Goal: Browse casually

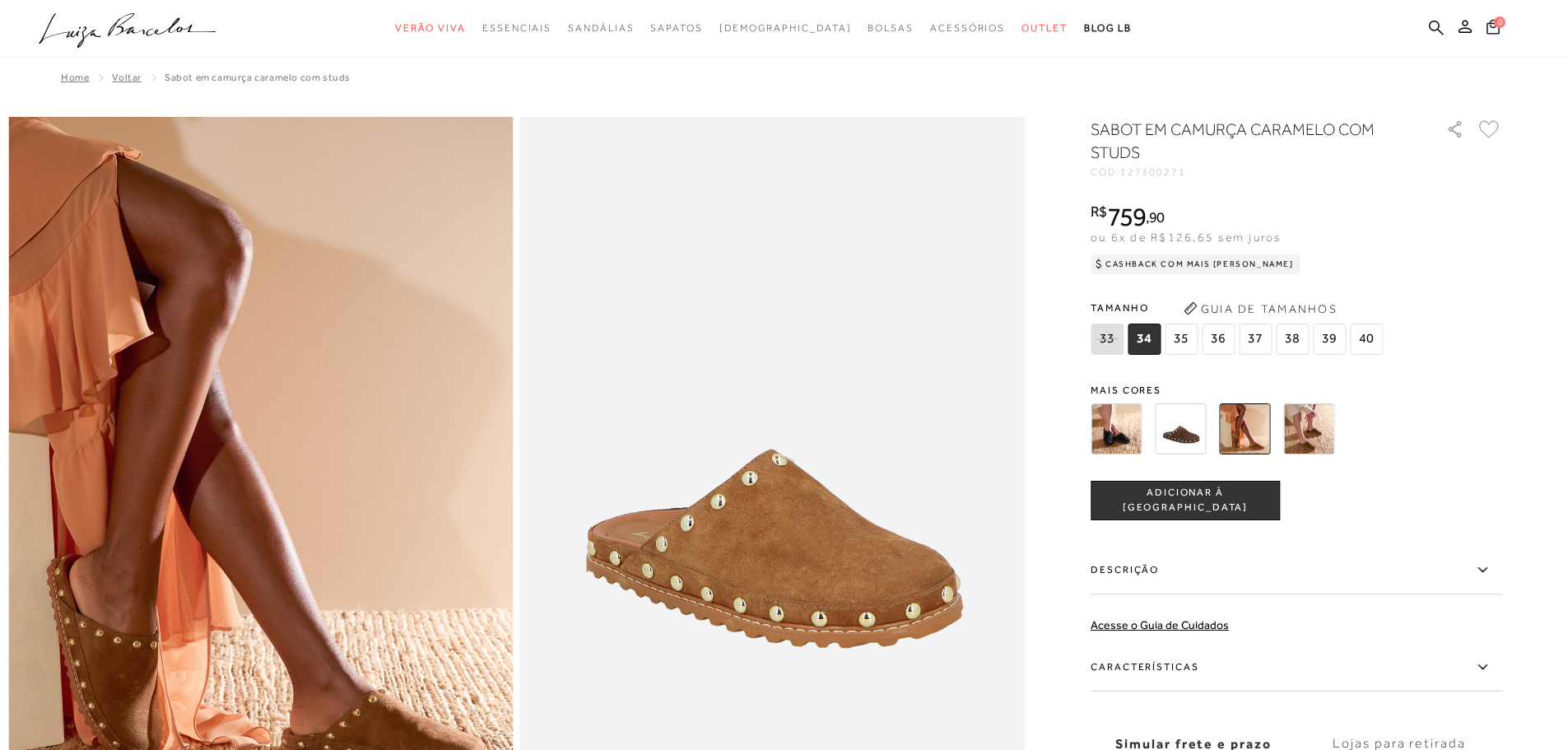
click at [167, 30] on icon ".a{fill-rule:evenodd;}" at bounding box center [127, 31] width 178 height 35
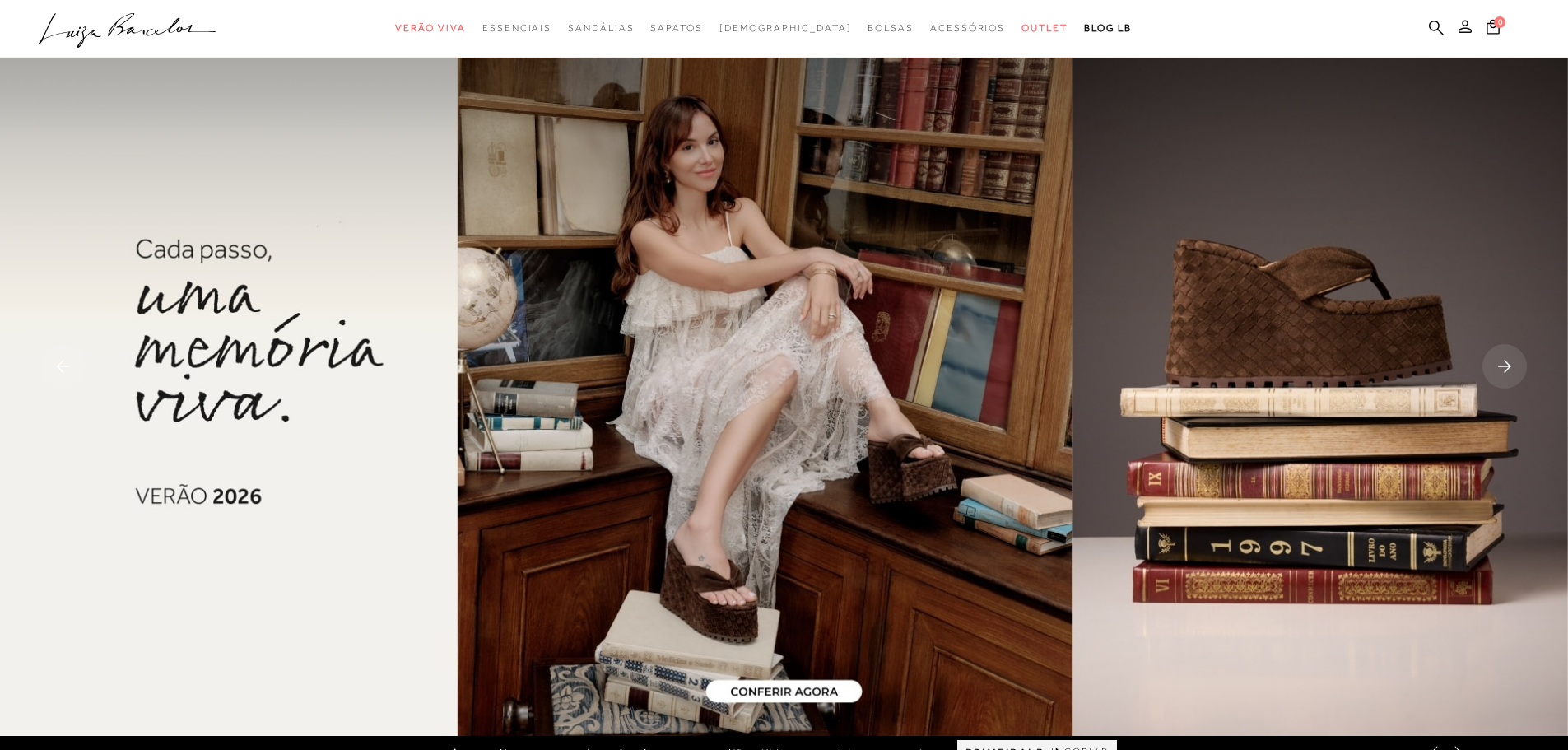
click at [1465, 31] on icon at bounding box center [1465, 26] width 13 height 13
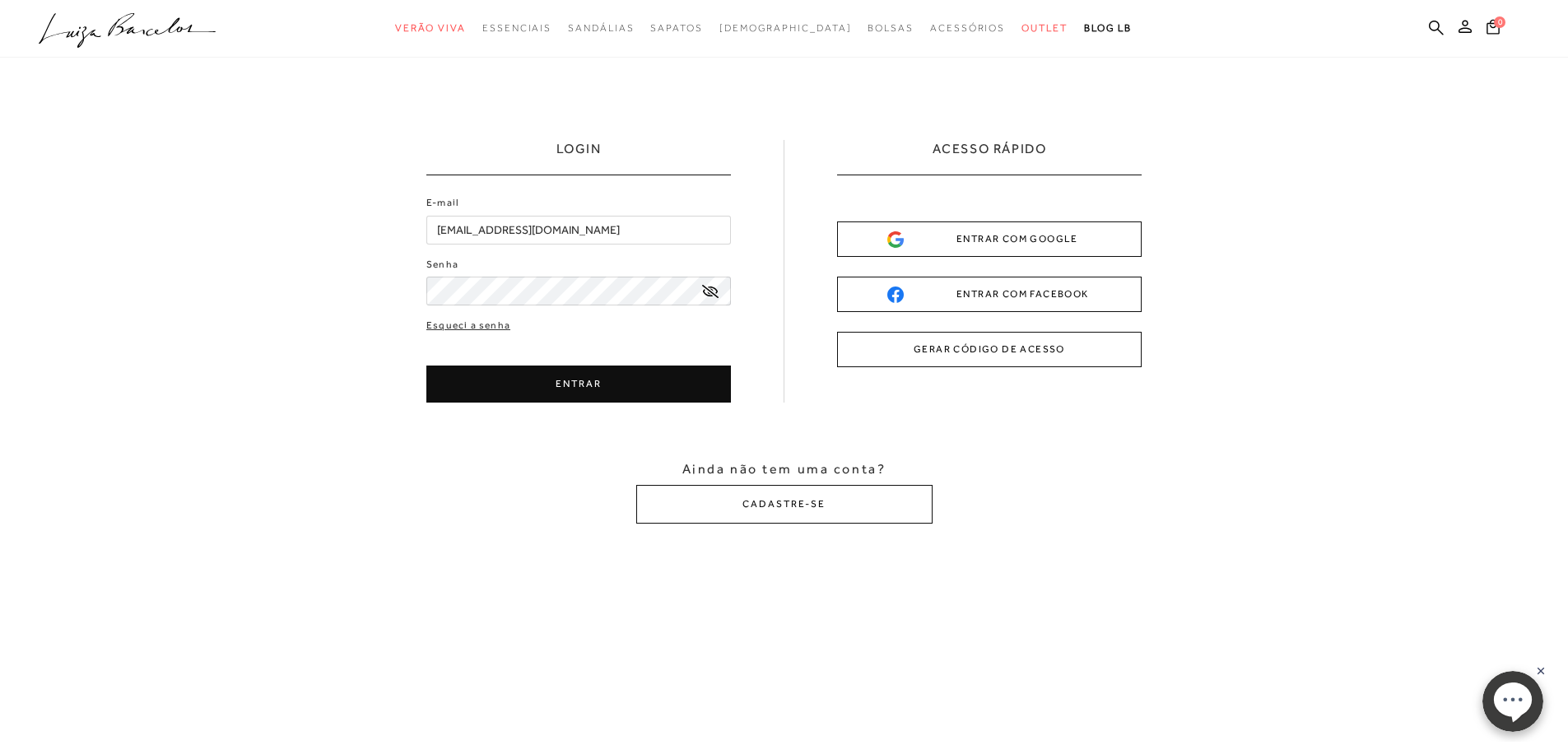
click at [582, 386] on button "ENTRAR" at bounding box center [579, 384] width 305 height 37
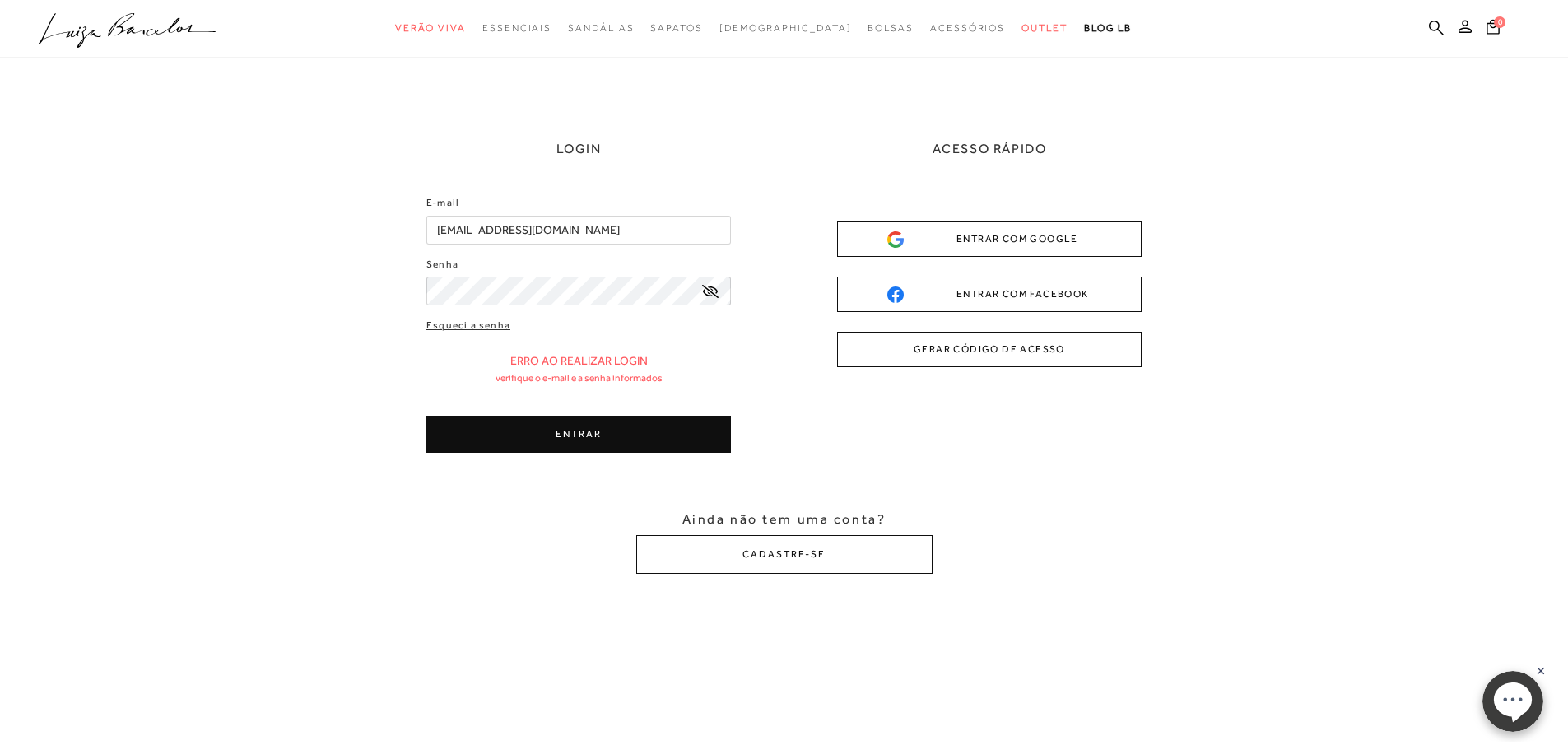
click at [620, 439] on button "ENTRAR" at bounding box center [579, 434] width 305 height 37
click at [618, 239] on input "diulecordeiro@gmail.com" at bounding box center [579, 230] width 305 height 29
type input "Cordeiro"
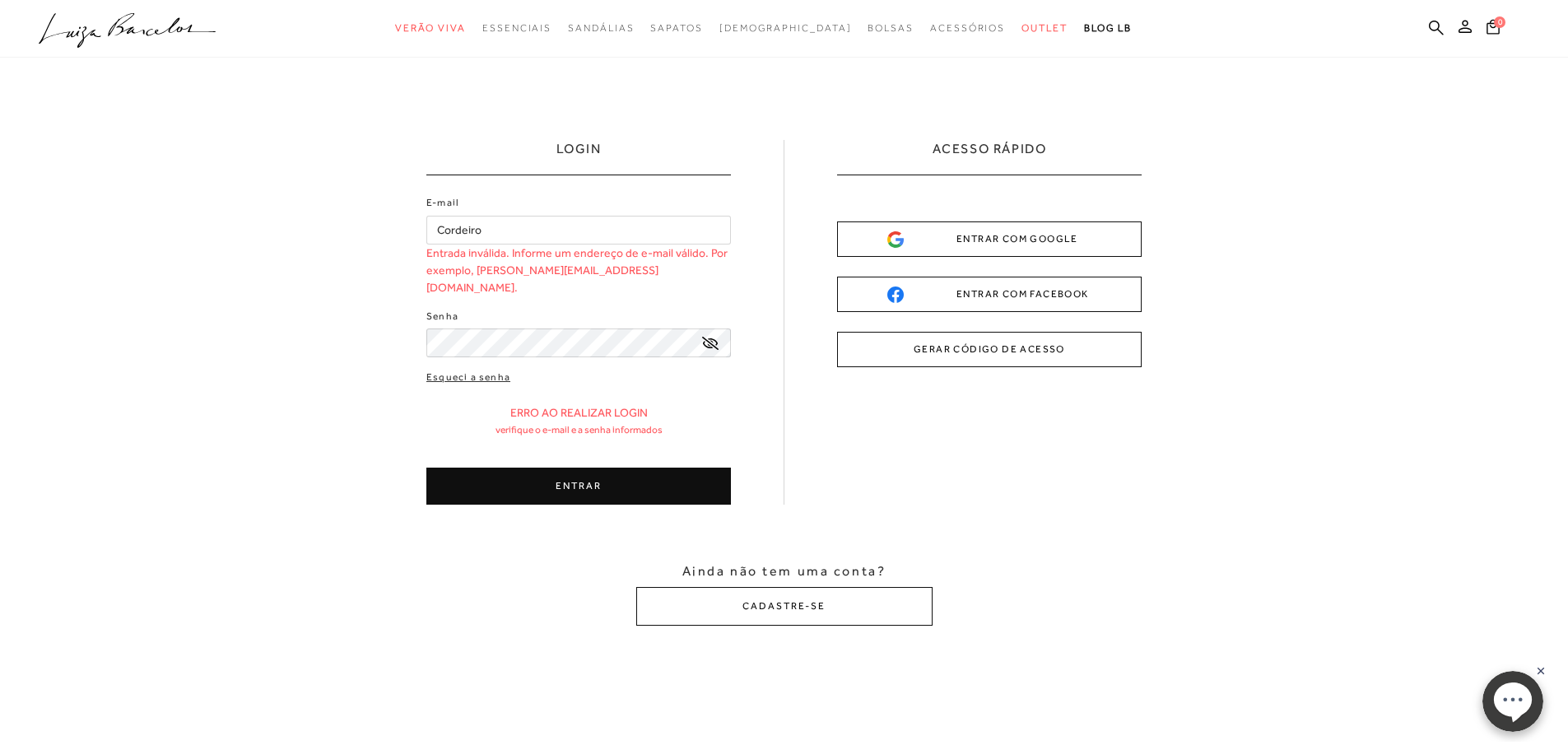
click at [599, 476] on button "ENTRAR" at bounding box center [579, 486] width 305 height 37
type input "diulecordeiro@gmail.com"
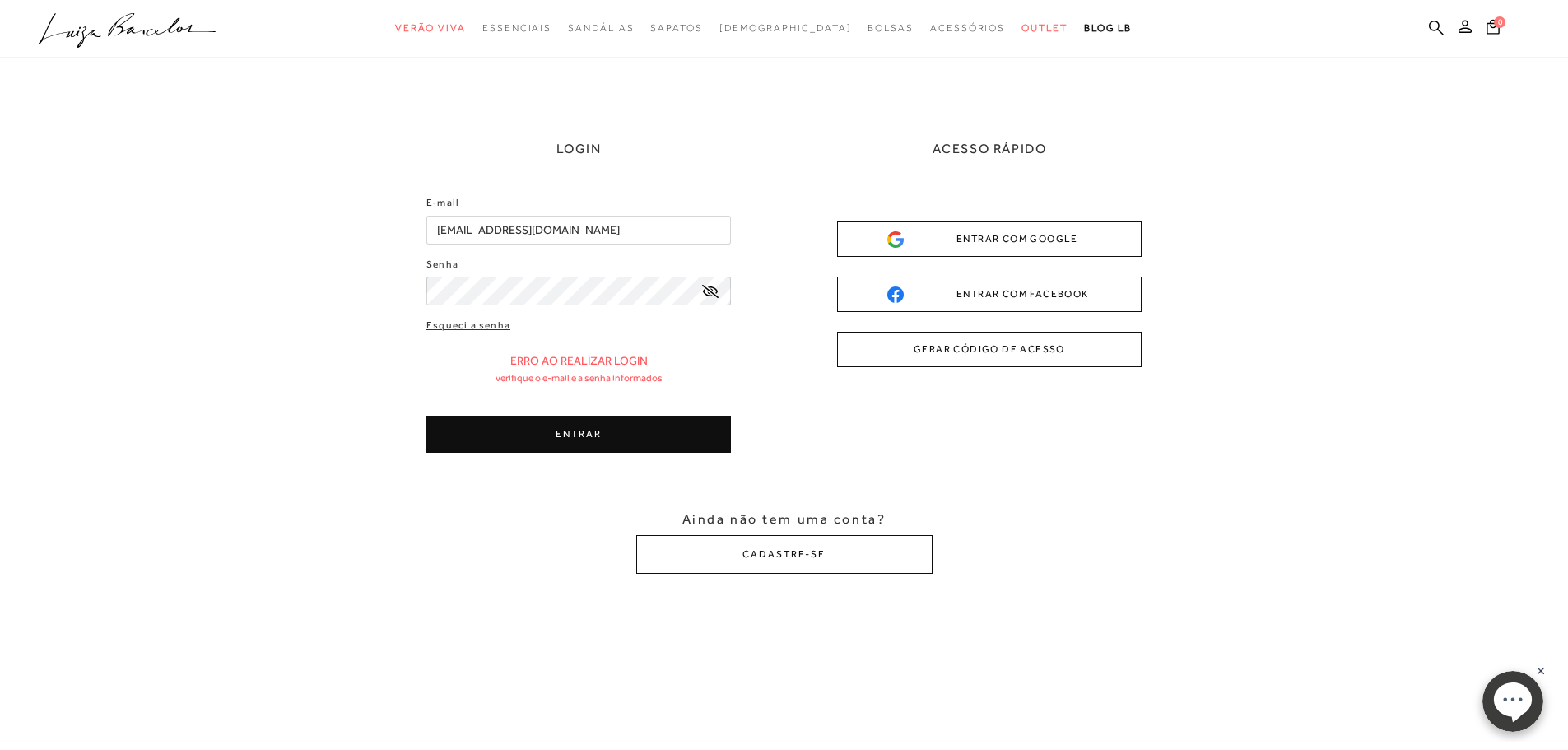
click at [618, 221] on input "diulecordeiro@gmail.com" at bounding box center [579, 230] width 305 height 29
click at [602, 433] on button "ENTRAR" at bounding box center [579, 434] width 305 height 37
click at [871, 234] on button "ENTRAR COM GOOGLE" at bounding box center [989, 239] width 305 height 36
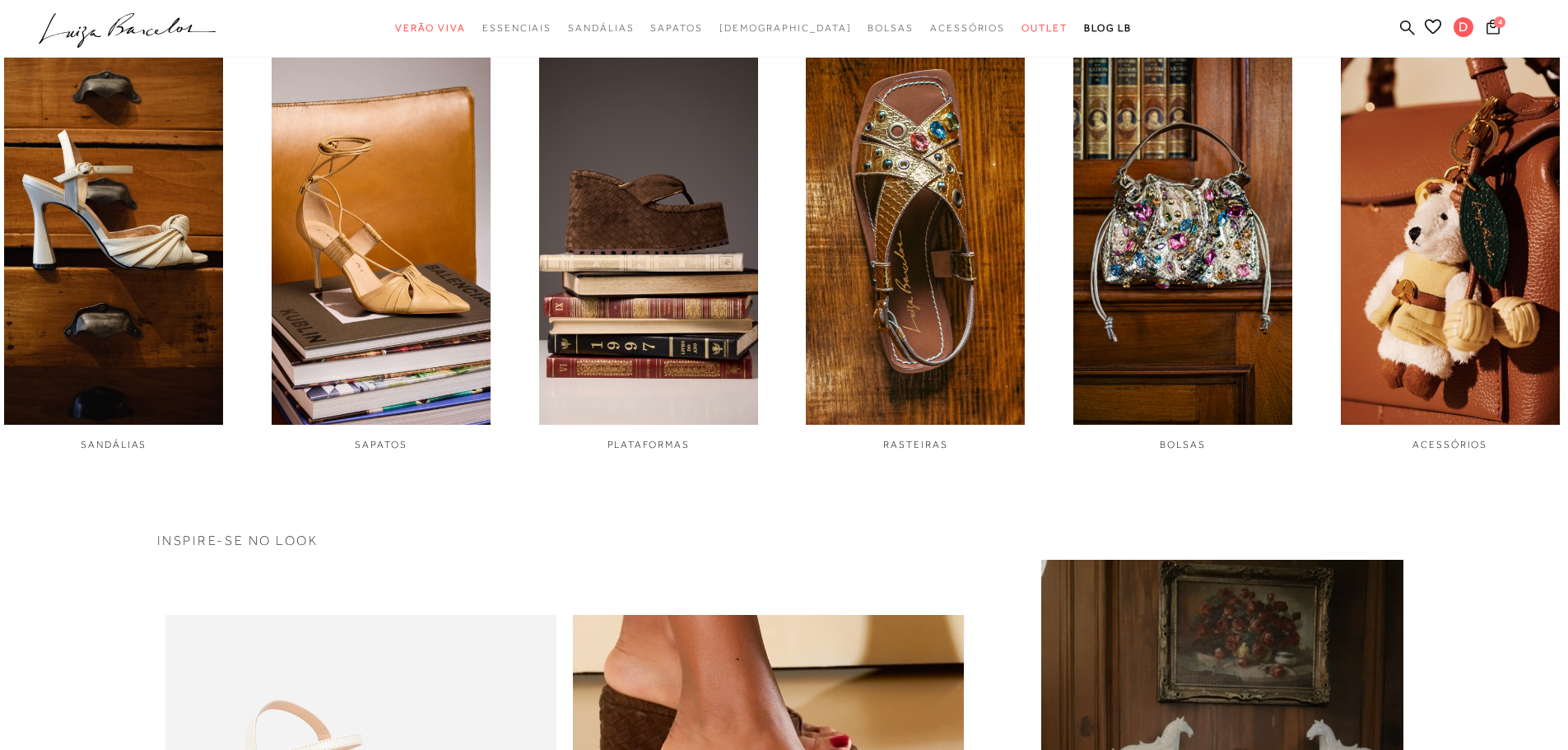
scroll to position [659, 0]
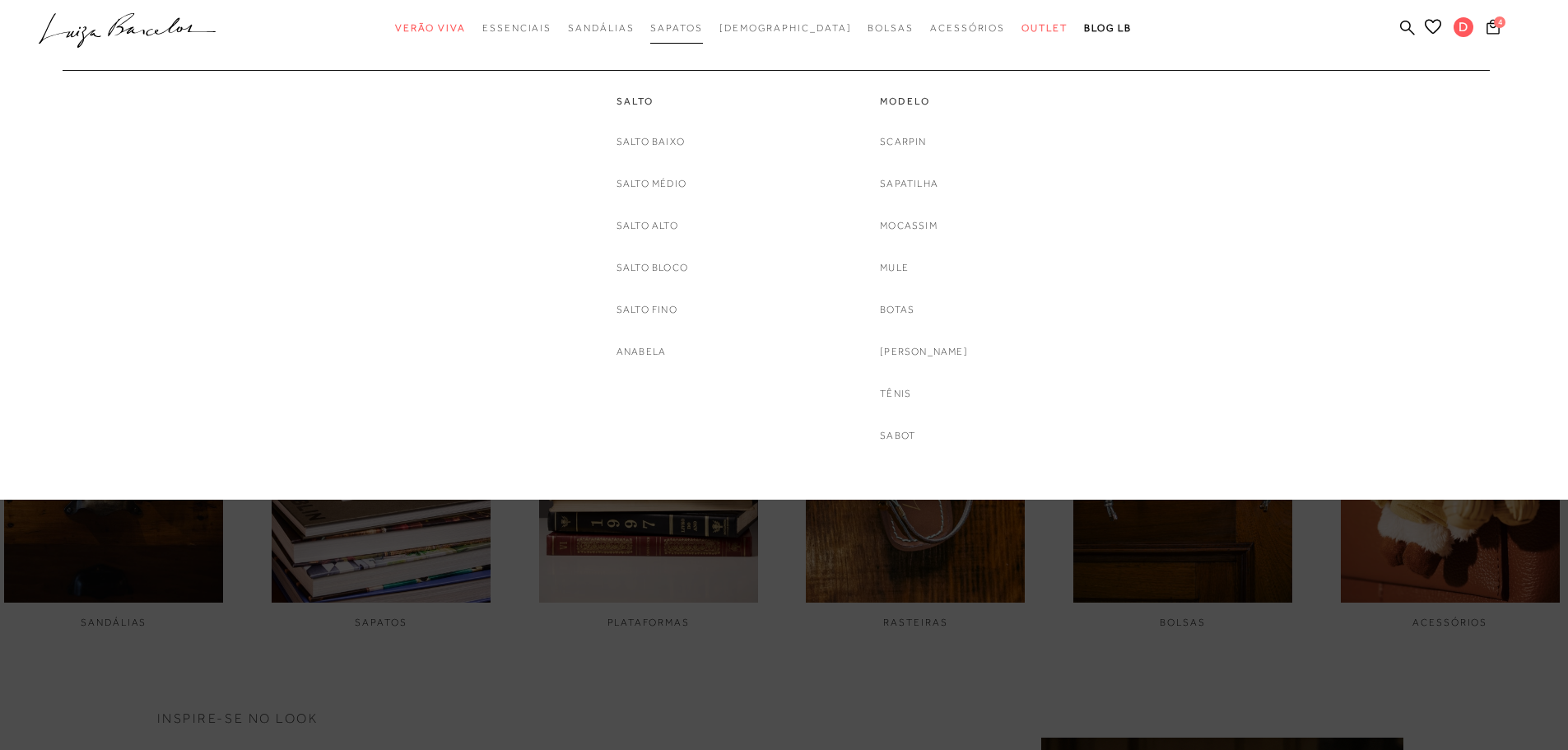
click at [702, 28] on span "Sapatos" at bounding box center [675, 27] width 51 height 11
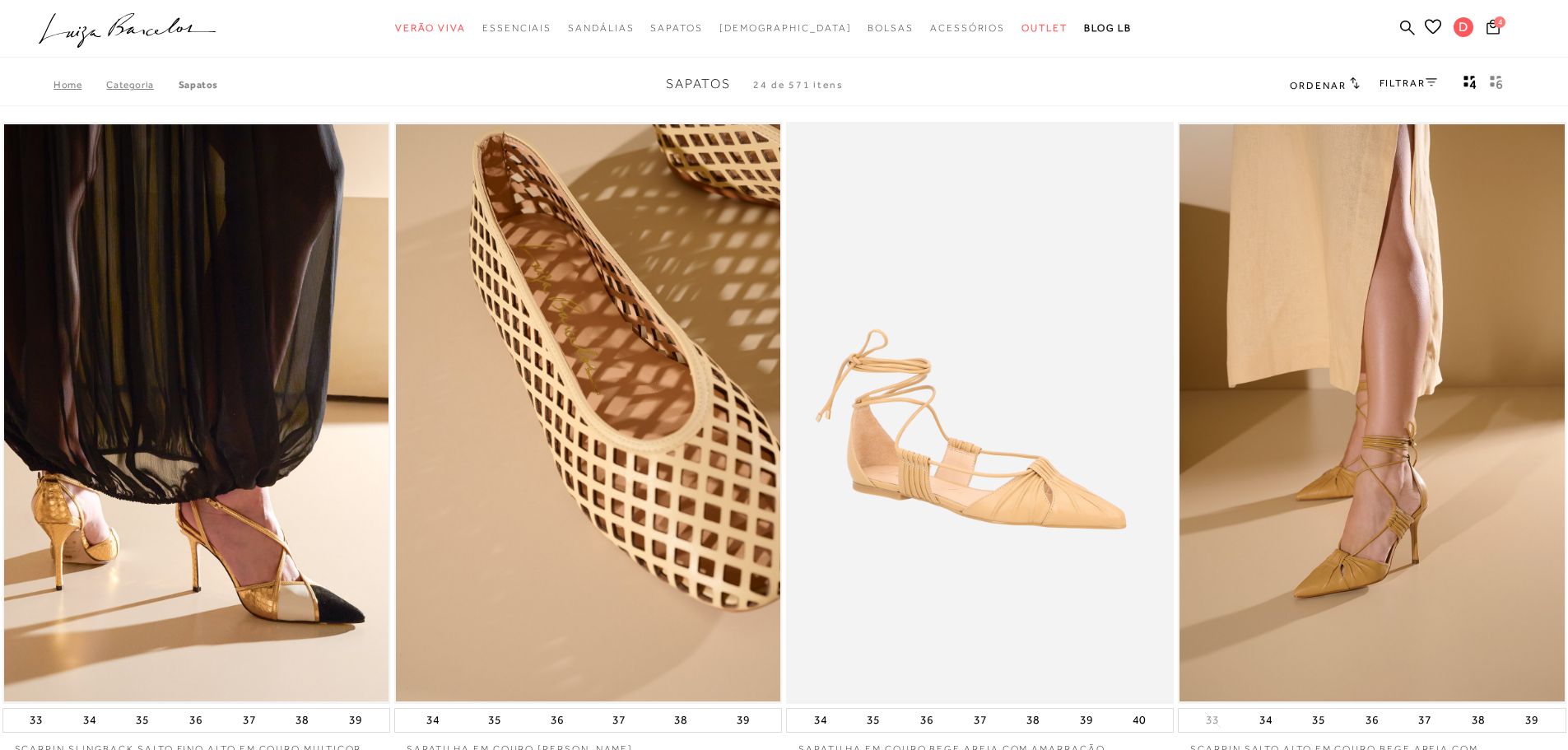
click at [1489, 92] on button "gridText6Desc" at bounding box center [1496, 85] width 23 height 22
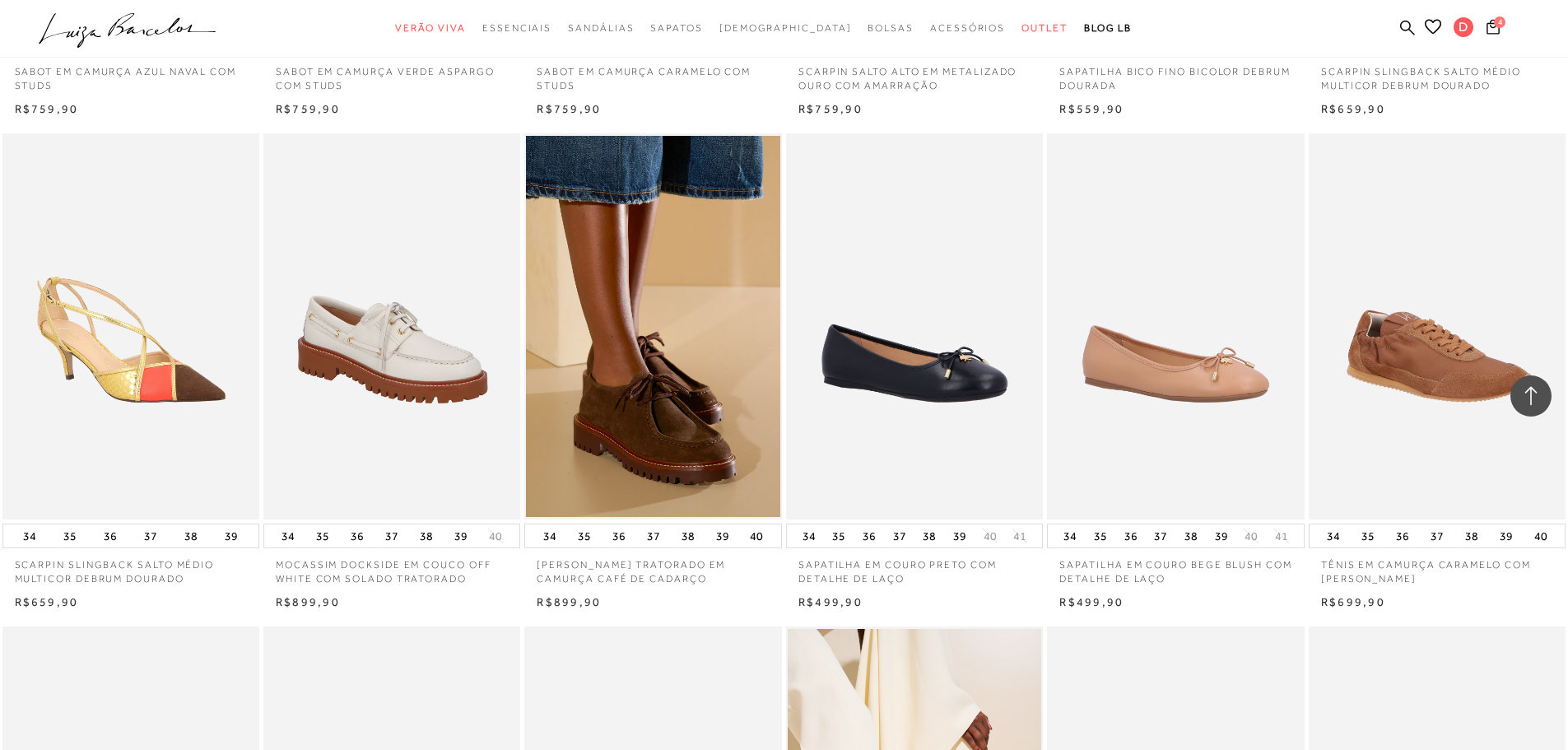
scroll to position [1318, 0]
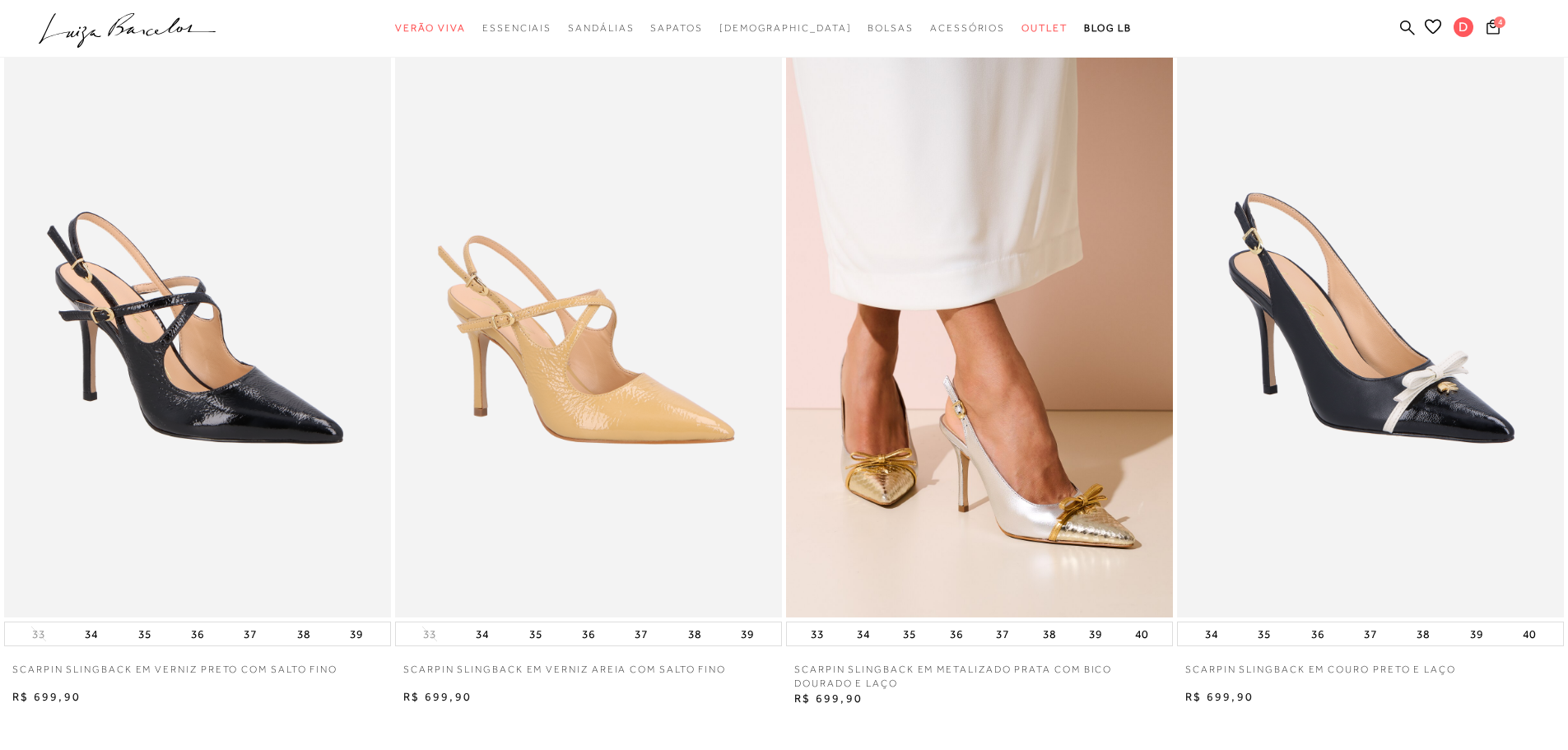
scroll to position [2965, 0]
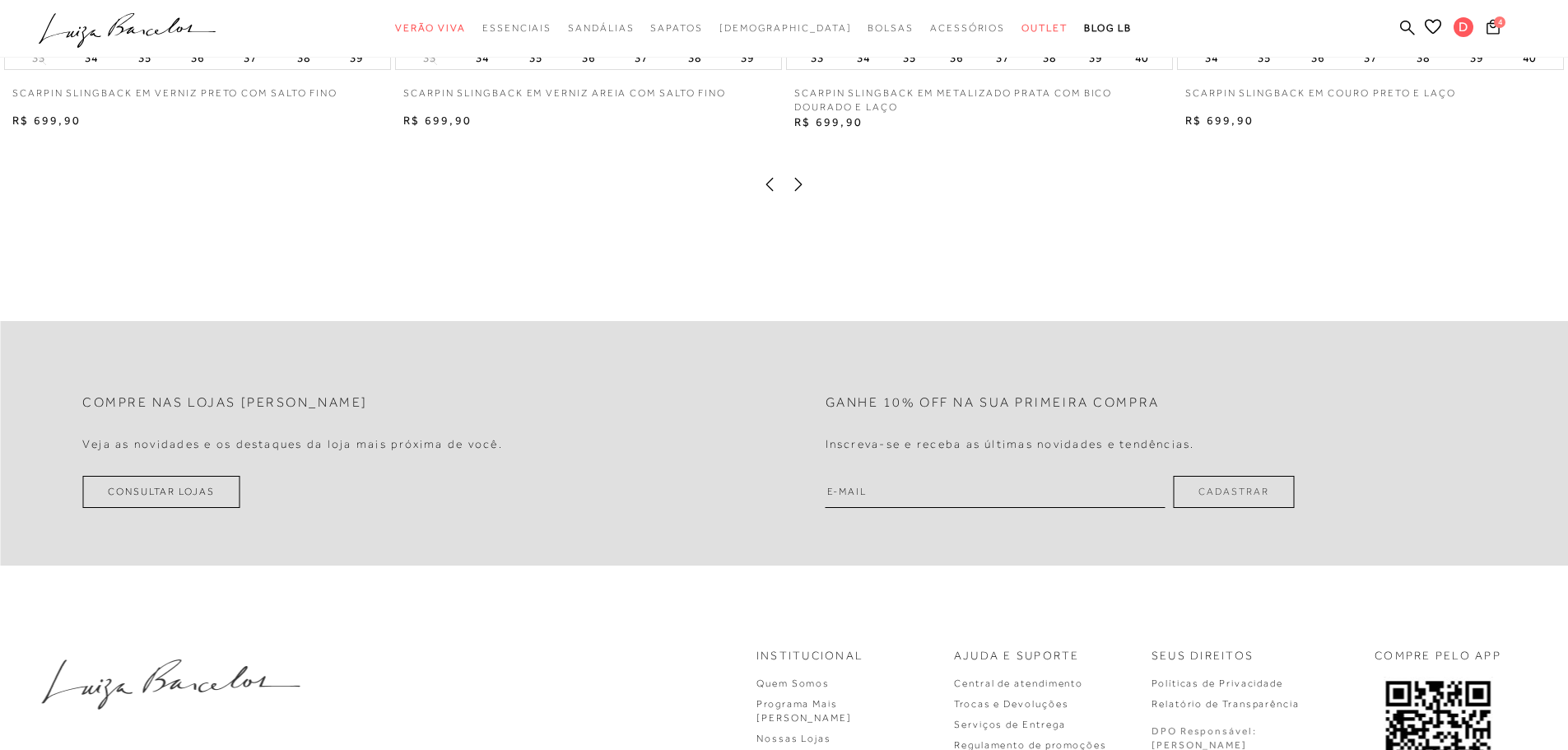
click at [791, 193] on icon at bounding box center [798, 184] width 17 height 17
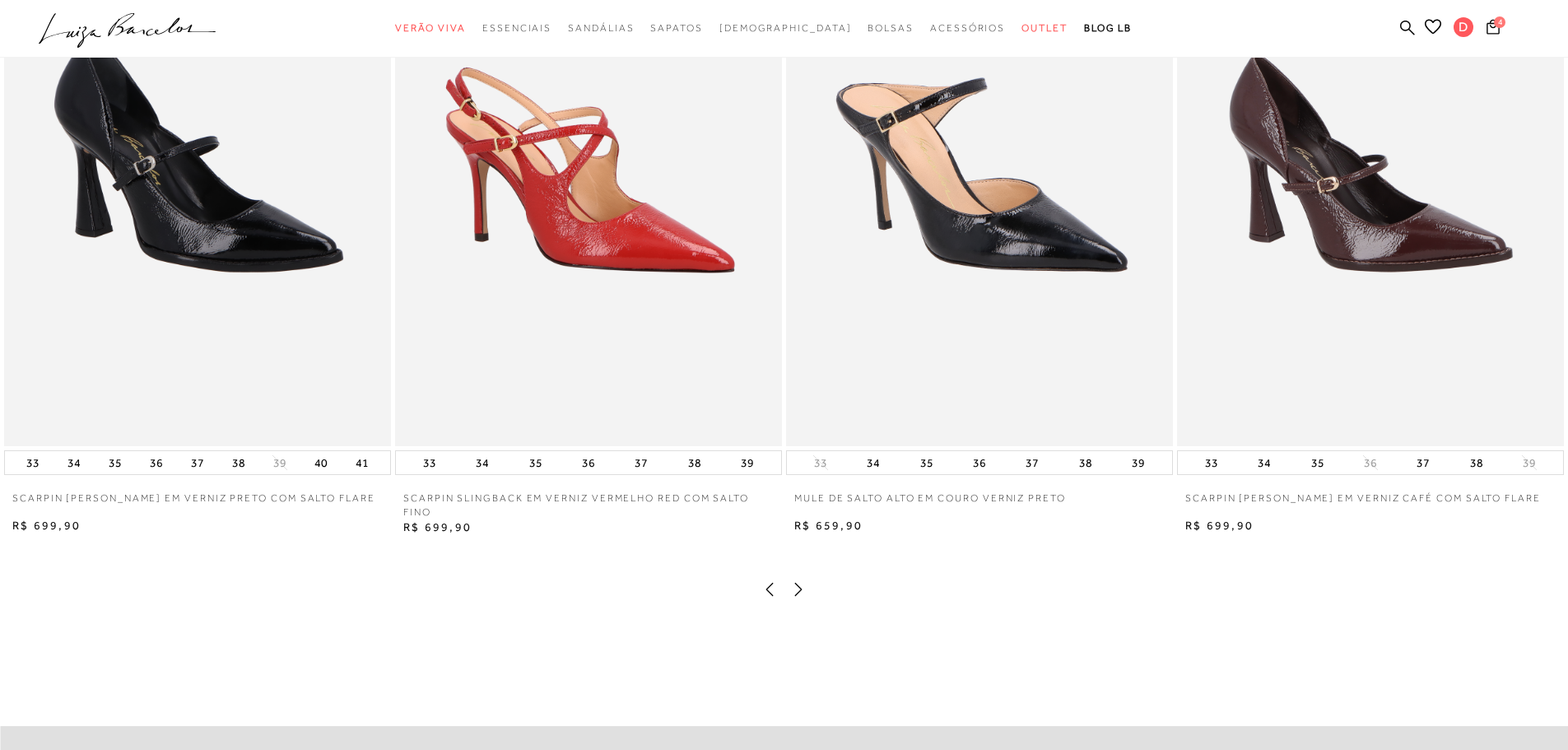
scroll to position [2553, 0]
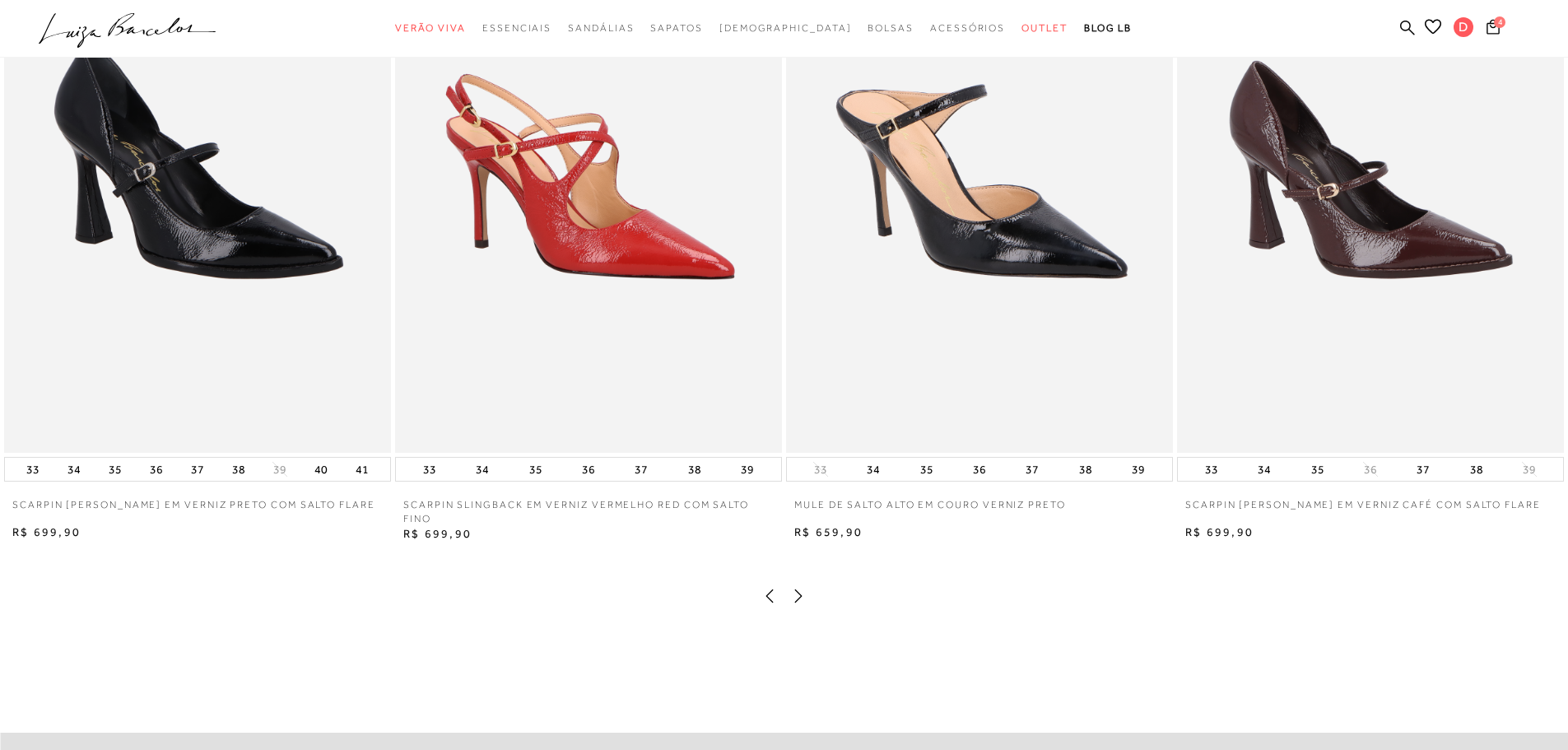
click at [971, 253] on img at bounding box center [979, 162] width 387 height 581
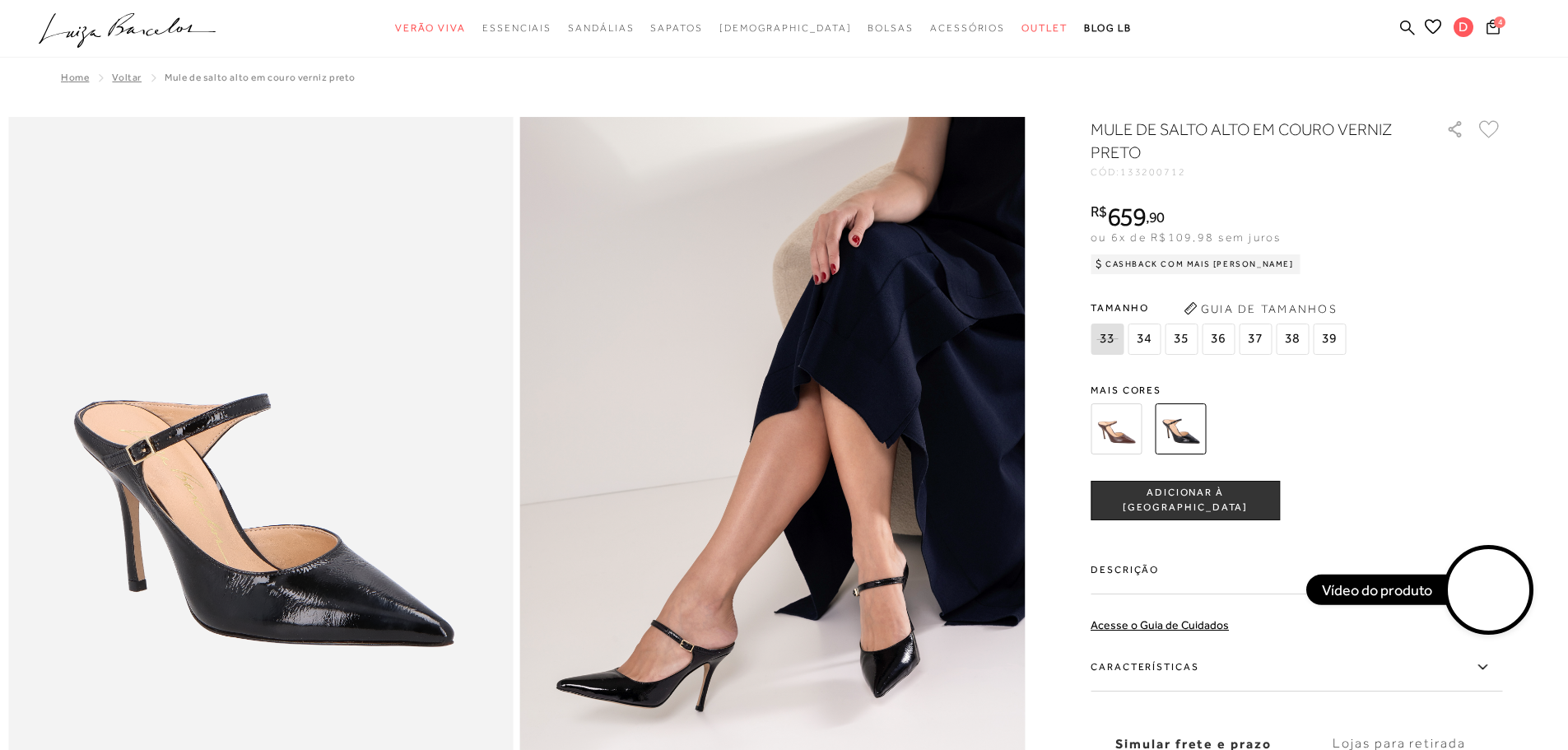
click at [1131, 374] on div "MULE DE SALTO ALTO EM COURO VERNIZ PRETO CÓD: 133200712 × É necessário selecion…" at bounding box center [1297, 485] width 412 height 733
click at [1133, 414] on img at bounding box center [1116, 429] width 51 height 51
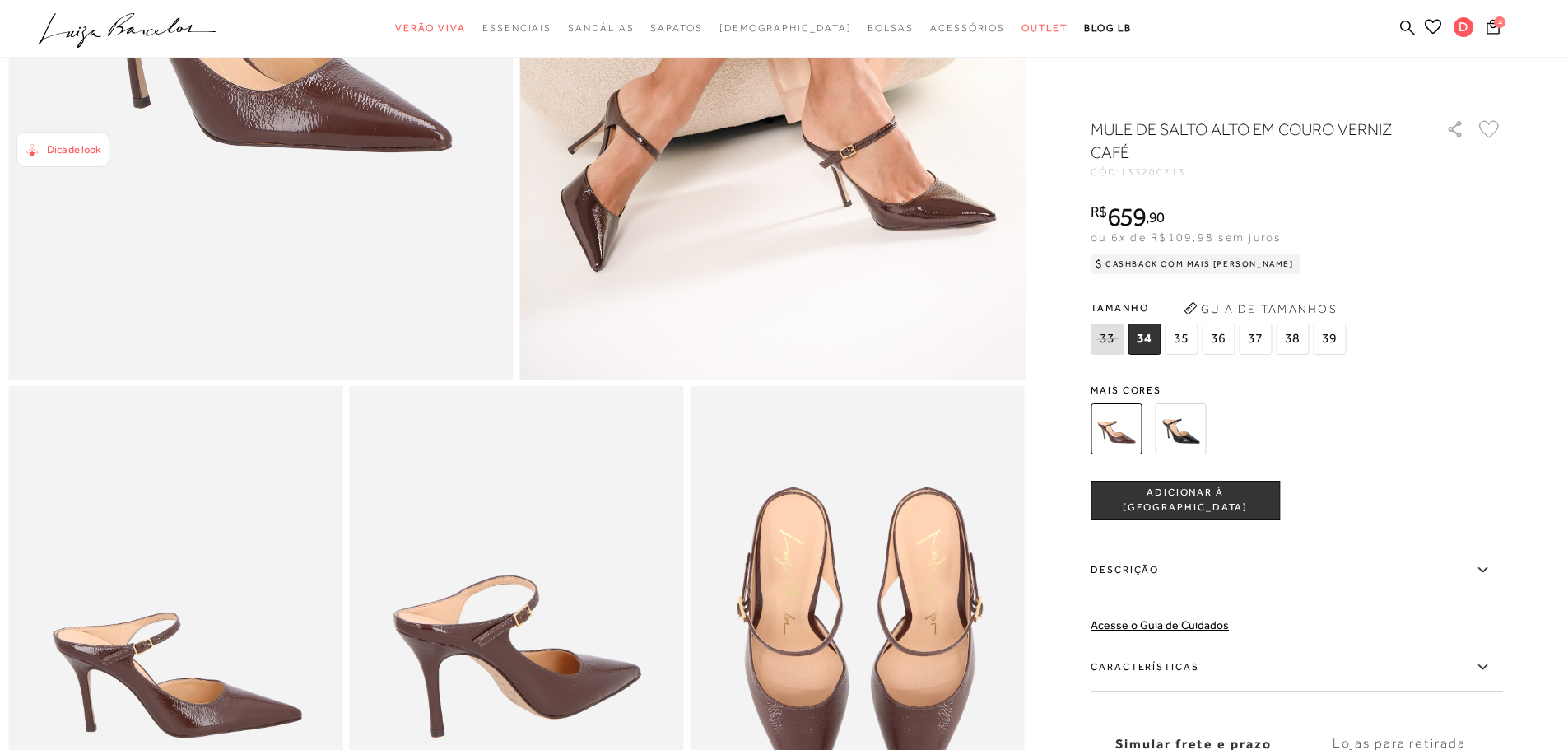
scroll to position [741, 0]
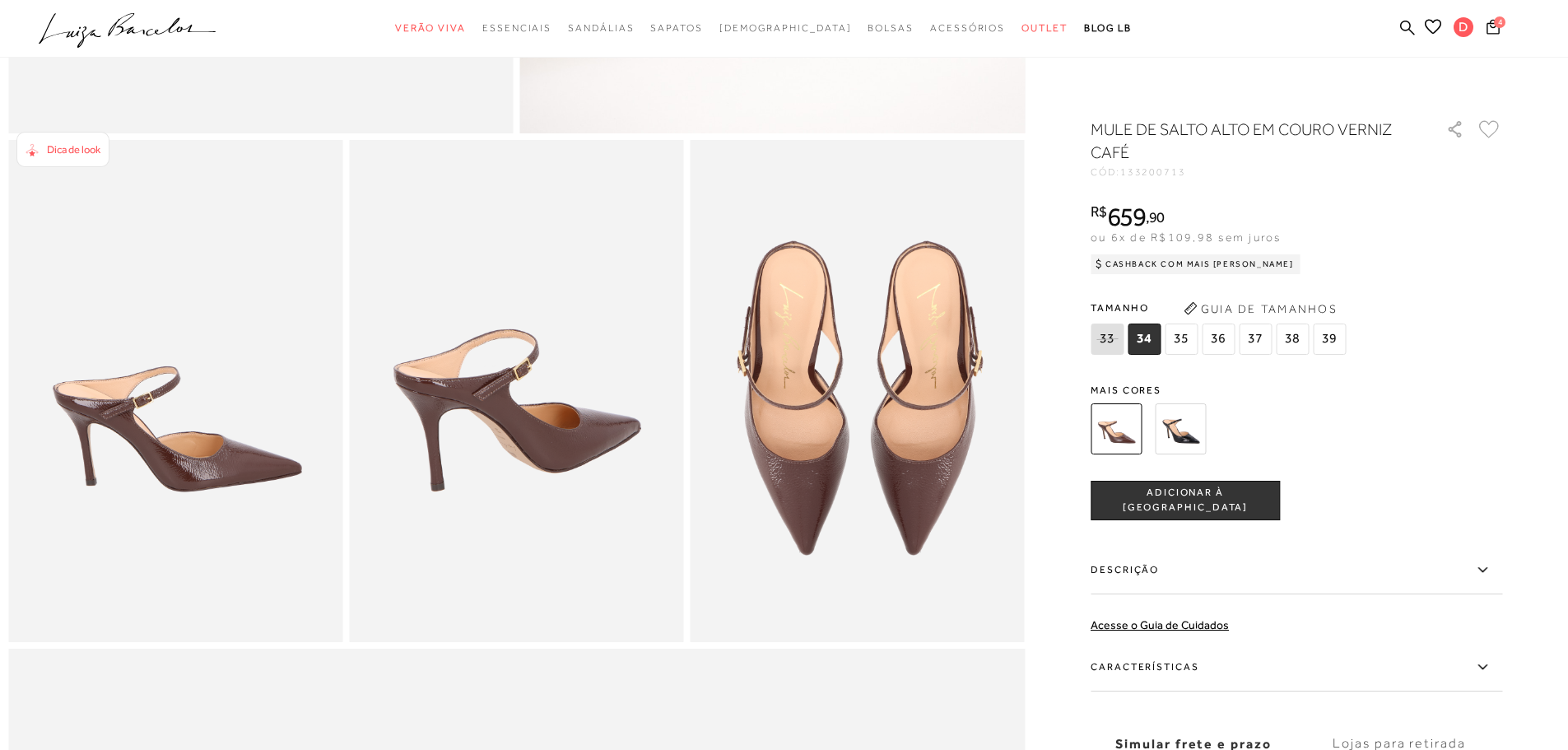
click at [143, 26] on icon ".a{fill-rule:evenodd;}" at bounding box center [127, 31] width 178 height 35
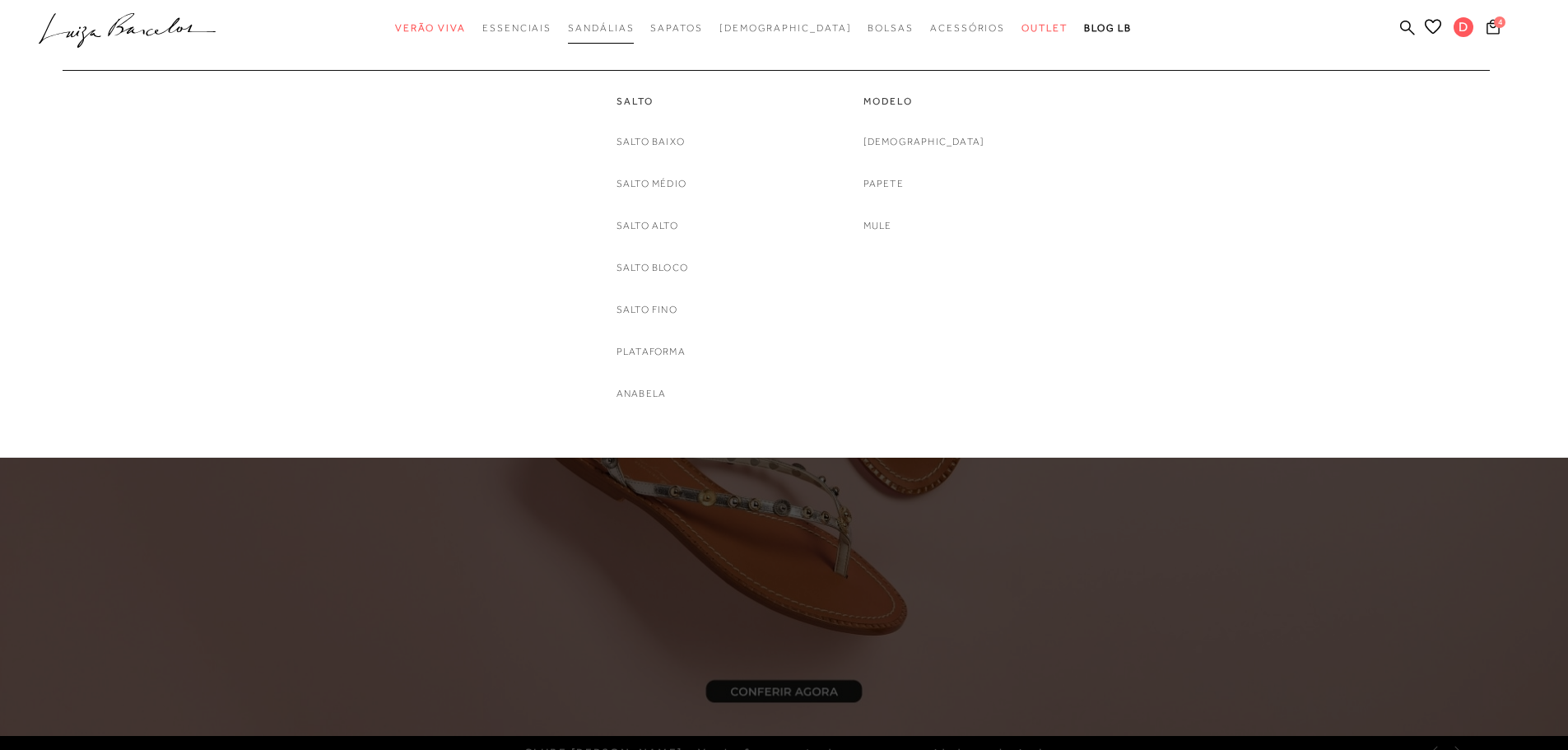
click at [633, 23] on span "Sandálias" at bounding box center [600, 27] width 65 height 11
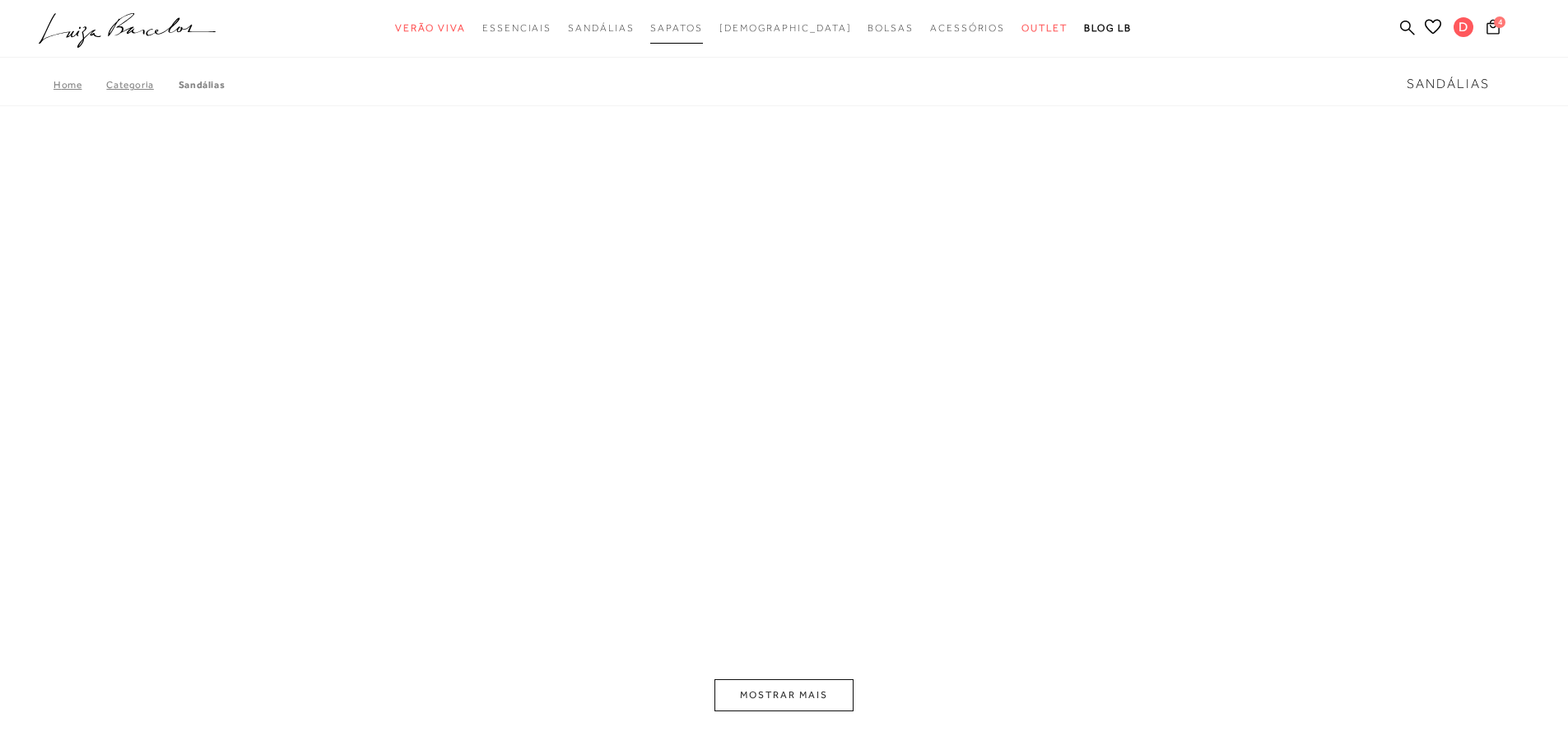
click at [683, 27] on span "Sapatos" at bounding box center [675, 27] width 51 height 11
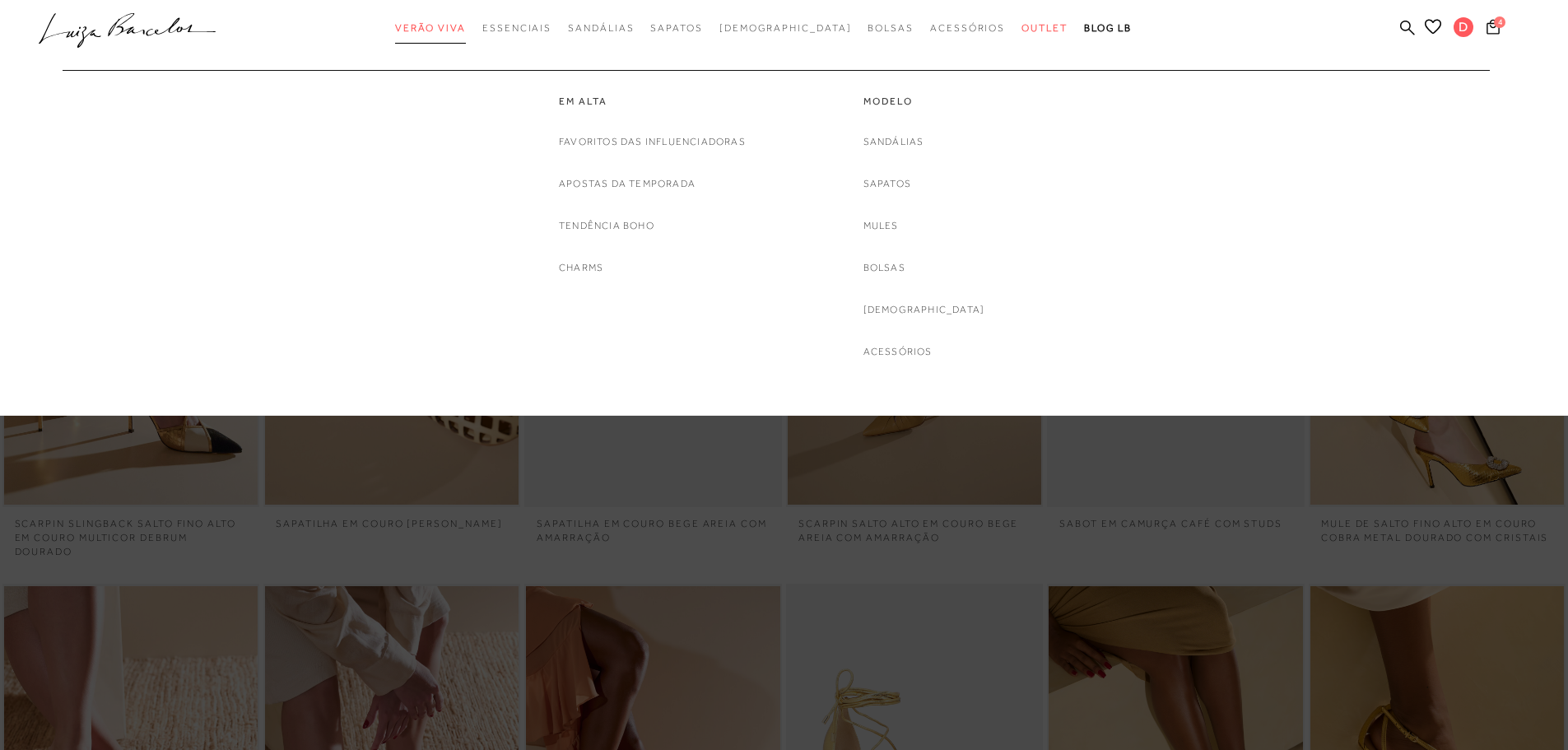
click at [466, 22] on link "Verão Viva" at bounding box center [430, 28] width 71 height 31
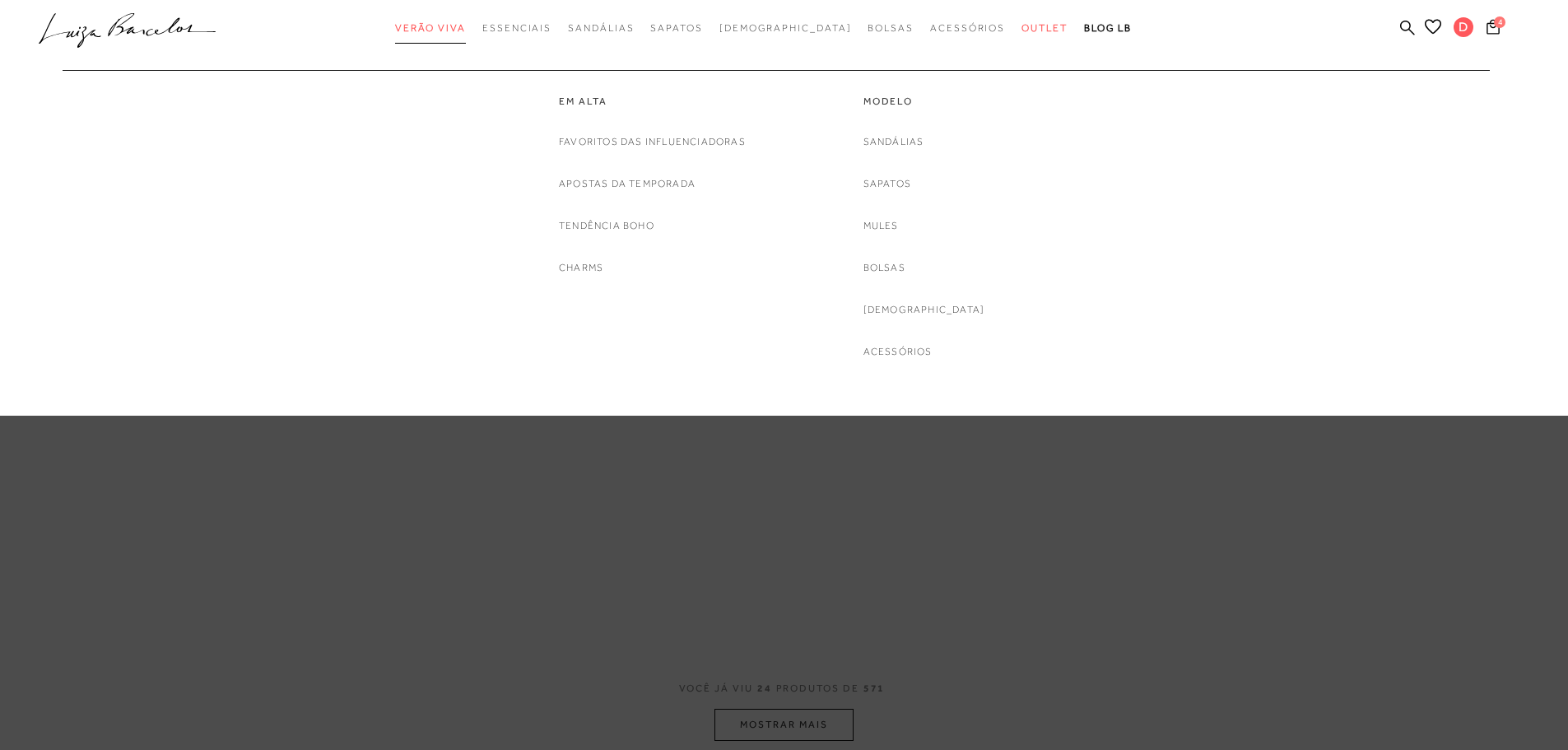
click at [466, 27] on span "Verão Viva" at bounding box center [430, 27] width 71 height 11
